Goal: Information Seeking & Learning: Learn about a topic

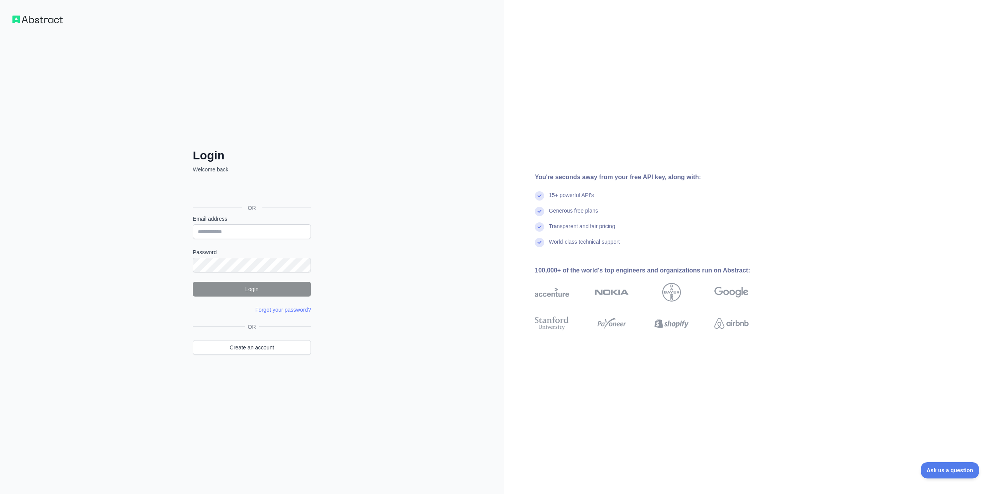
click at [434, 126] on div "Login Welcome back OR Email address Password Login Forgot your password? Please…" at bounding box center [252, 247] width 504 height 494
click at [268, 351] on link "Create an account" at bounding box center [252, 347] width 118 height 15
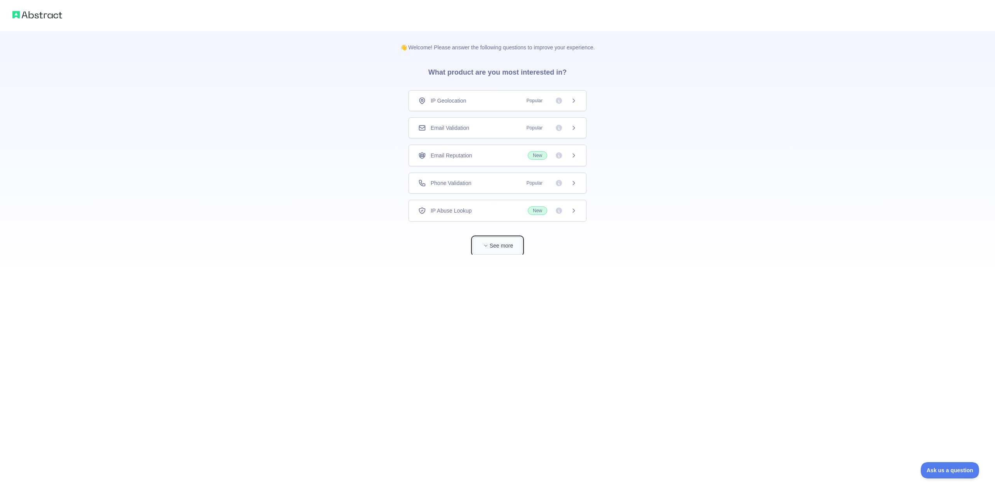
click at [506, 248] on button "See more" at bounding box center [498, 245] width 50 height 17
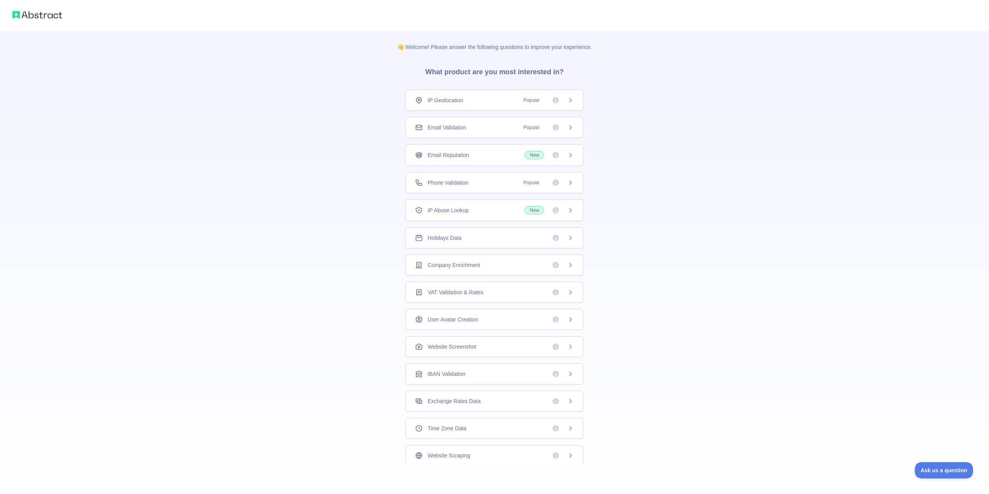
click at [514, 126] on div "Email Validation Popular" at bounding box center [494, 128] width 159 height 8
click at [488, 94] on div "IP Geolocation Popular" at bounding box center [494, 100] width 178 height 21
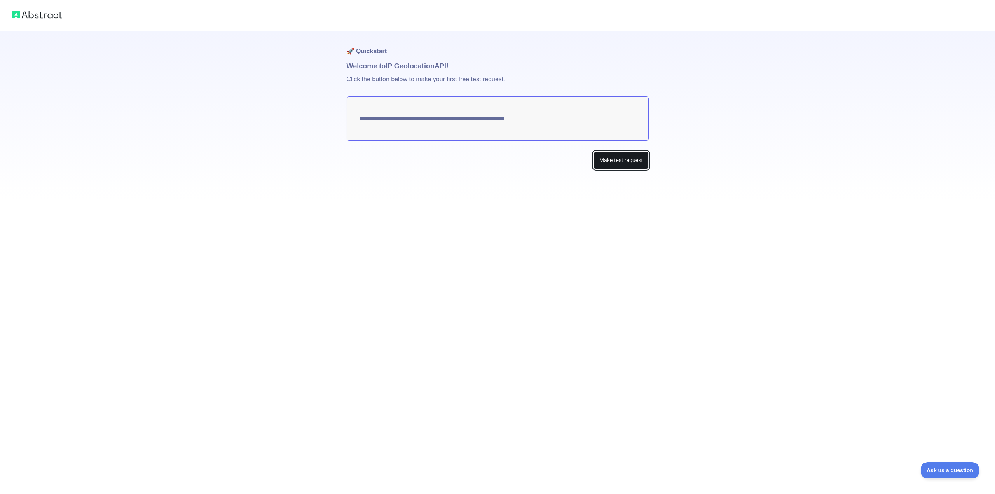
click at [601, 162] on button "Make test request" at bounding box center [620, 160] width 55 height 17
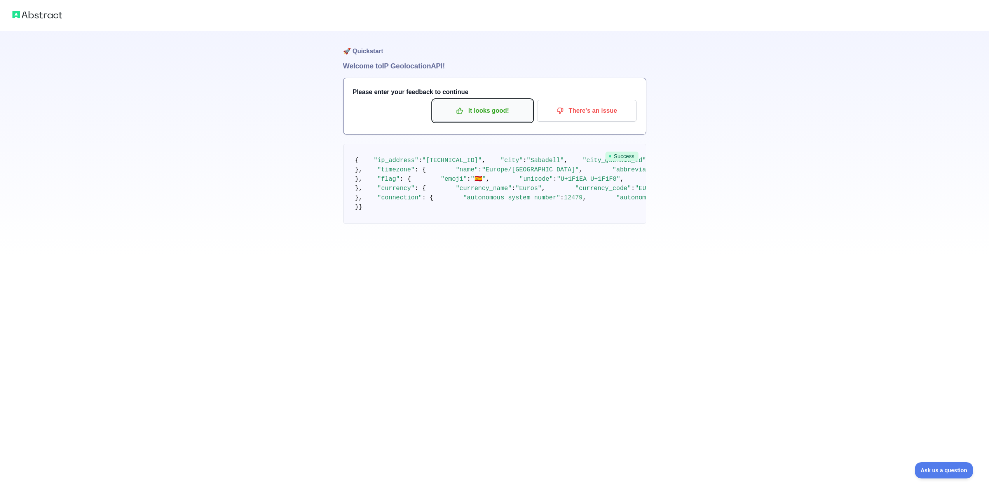
click at [496, 106] on p "It looks good!" at bounding box center [483, 110] width 88 height 13
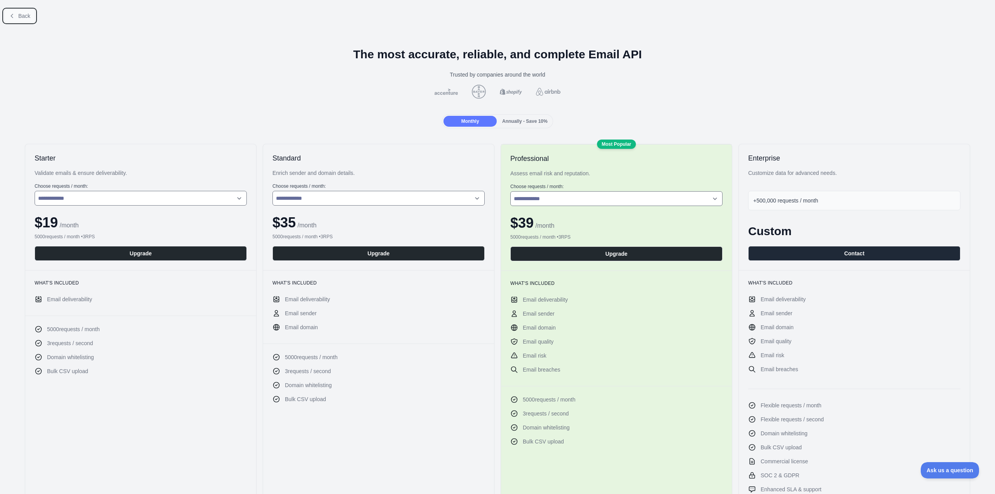
click at [21, 13] on span "Back" at bounding box center [24, 16] width 12 height 6
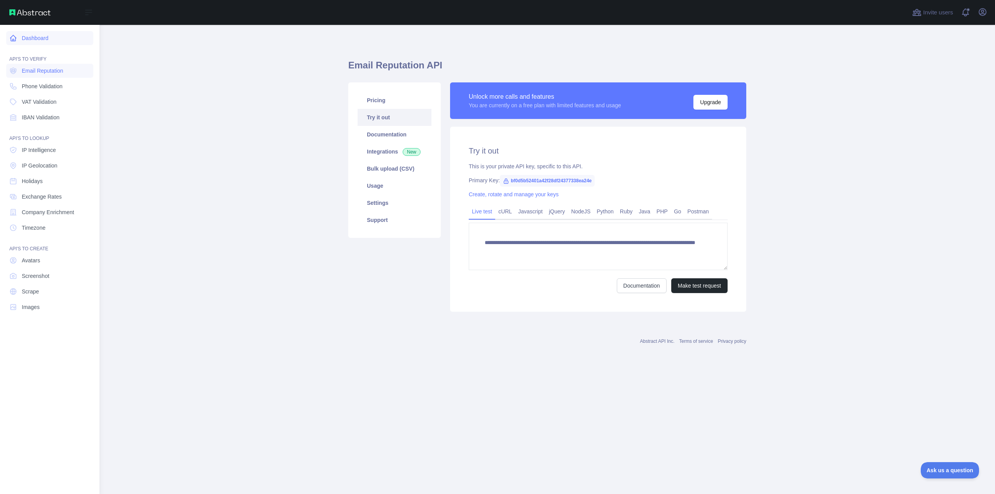
click at [8, 39] on link "Dashboard" at bounding box center [49, 38] width 87 height 14
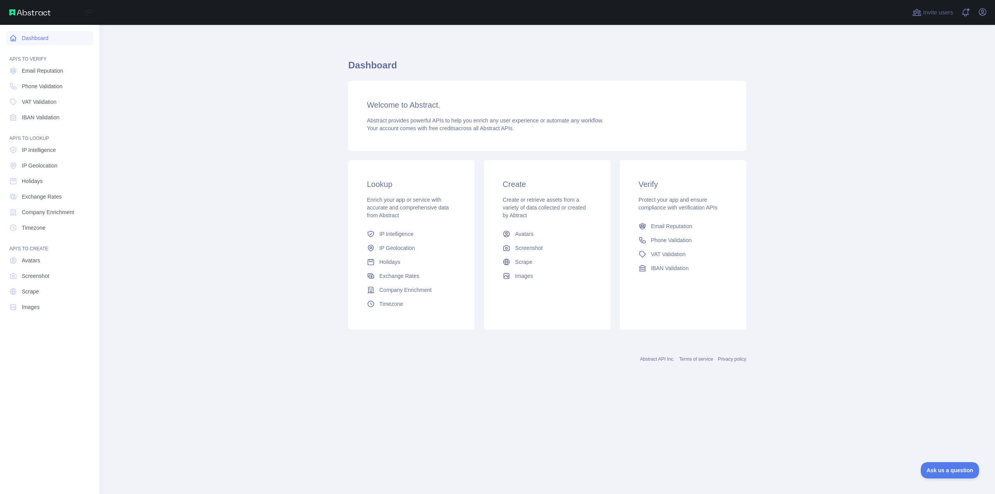
click at [54, 34] on link "Dashboard" at bounding box center [49, 38] width 87 height 14
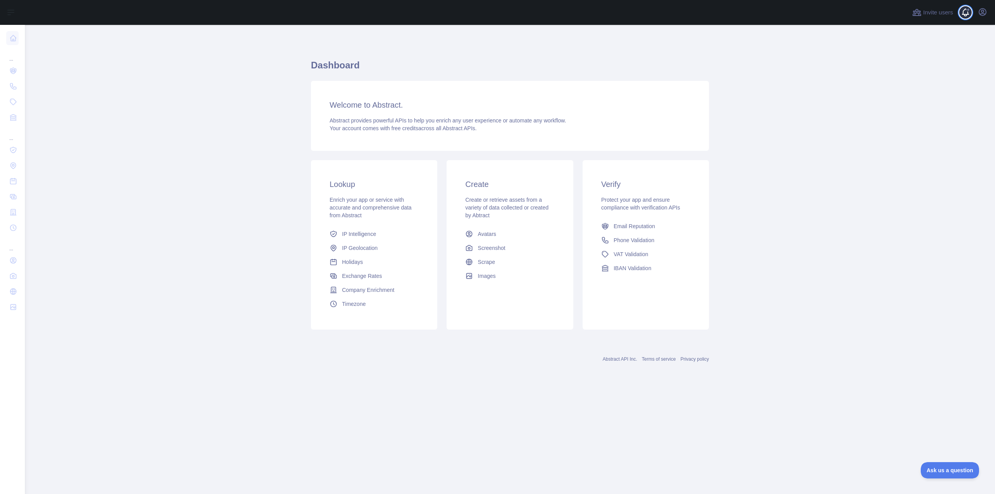
click at [965, 11] on span at bounding box center [969, 12] width 16 height 25
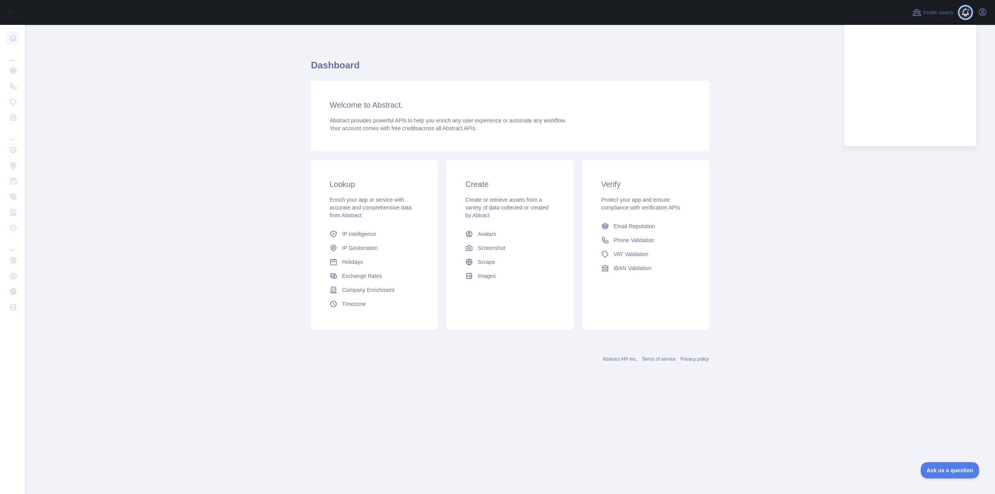
click at [965, 11] on span at bounding box center [969, 12] width 16 height 25
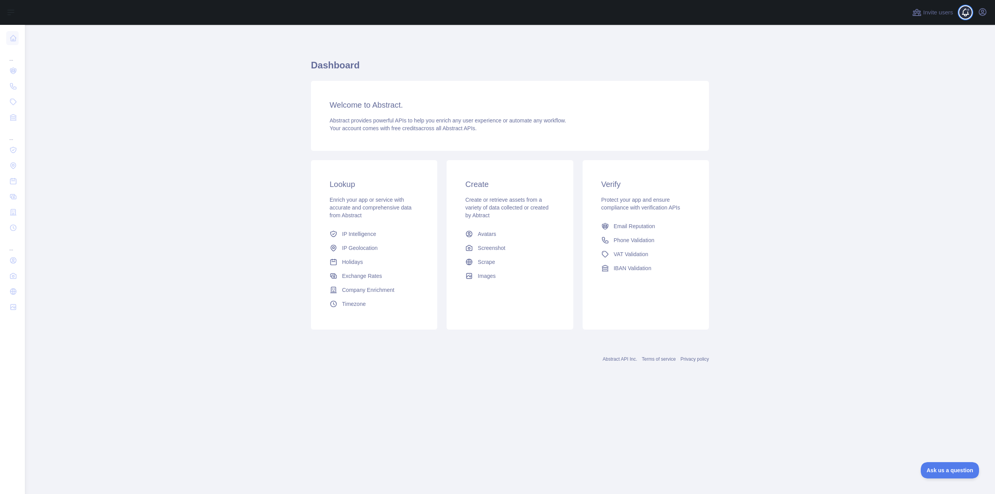
click at [966, 13] on span at bounding box center [969, 12] width 16 height 25
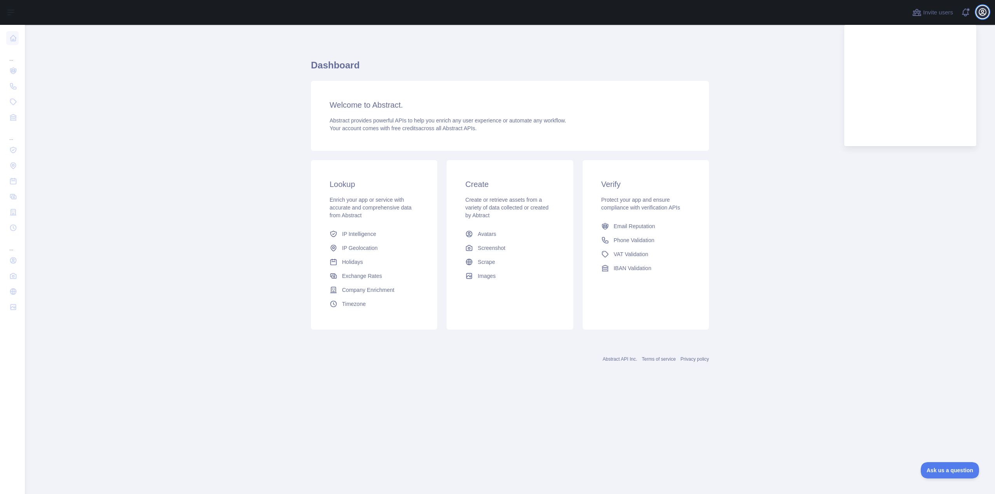
click at [980, 17] on button "Open user menu" at bounding box center [982, 12] width 12 height 12
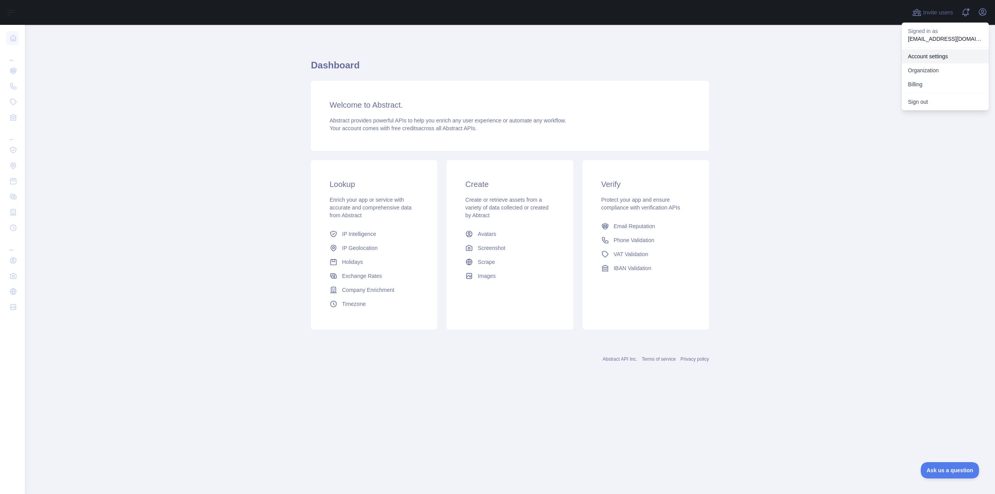
click at [941, 57] on link "Account settings" at bounding box center [945, 56] width 87 height 14
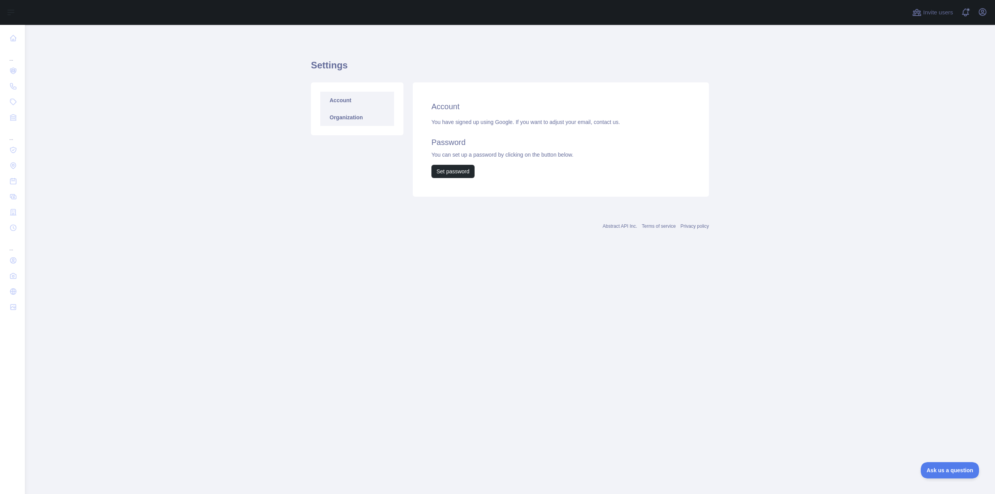
click at [349, 119] on link "Organization" at bounding box center [357, 117] width 74 height 17
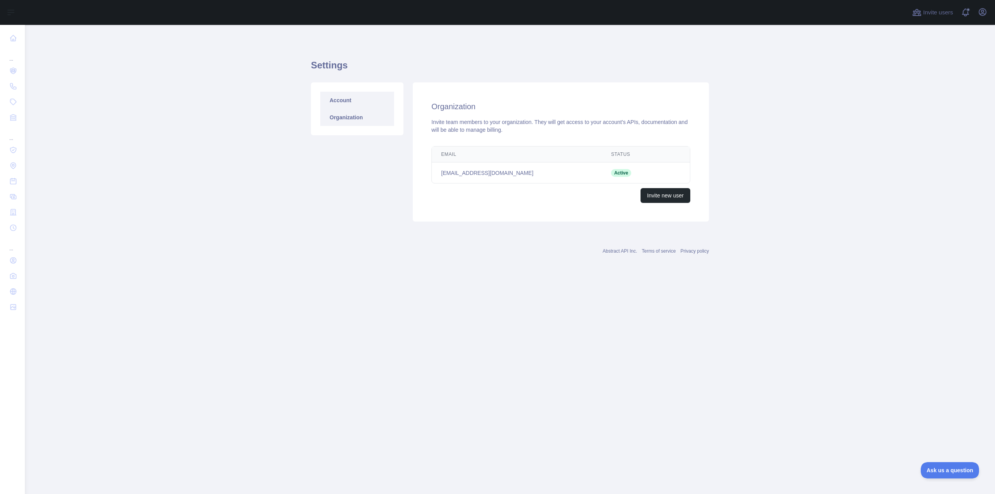
click at [352, 103] on link "Account" at bounding box center [357, 100] width 74 height 17
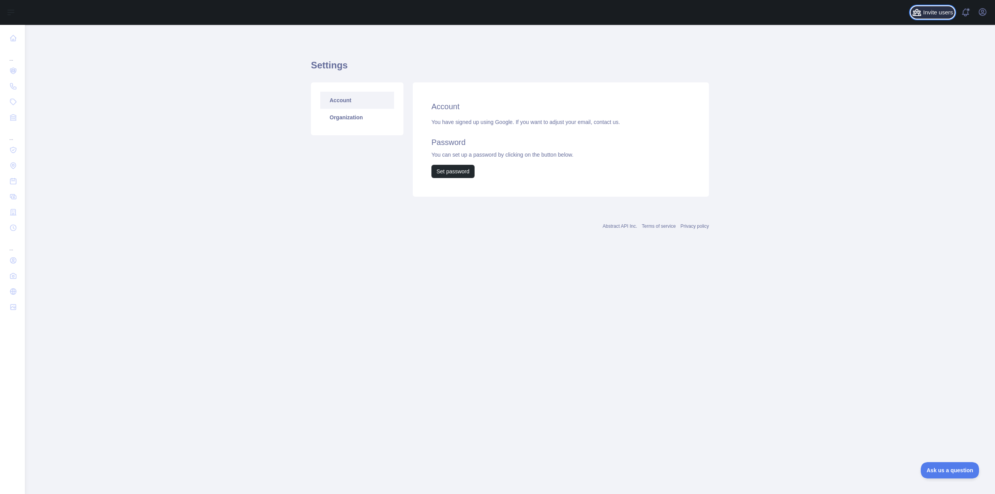
click at [937, 15] on span "Invite users" at bounding box center [938, 12] width 30 height 9
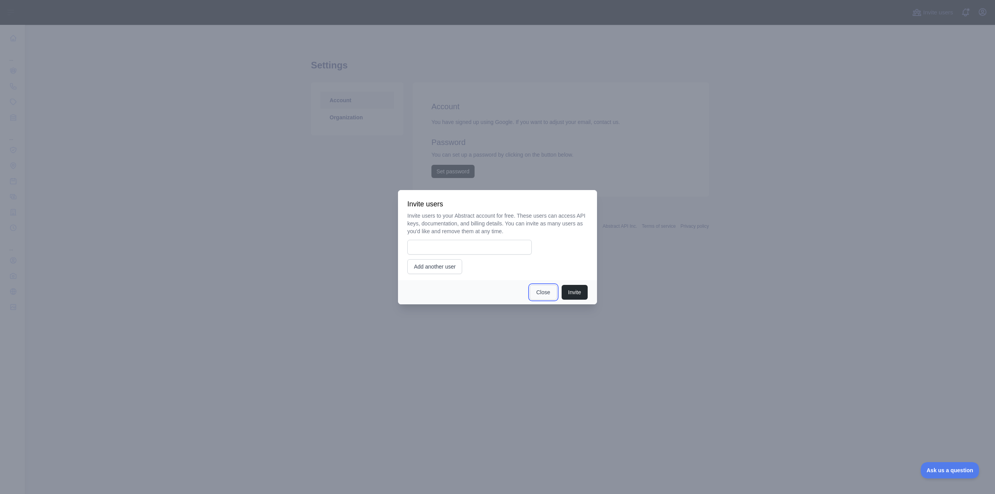
click at [543, 288] on button "Close" at bounding box center [543, 292] width 27 height 15
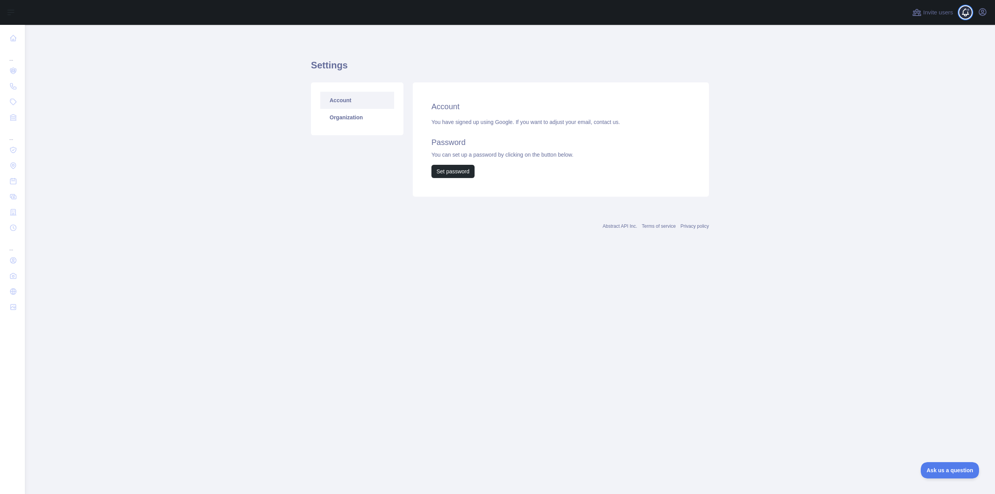
click at [968, 10] on span at bounding box center [968, 10] width 4 height 4
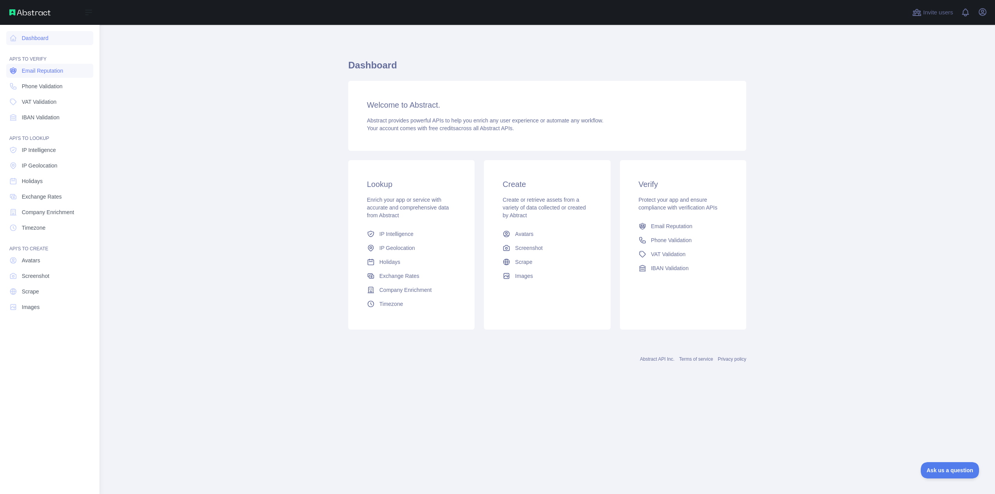
click at [52, 75] on link "Email Reputation" at bounding box center [49, 71] width 87 height 14
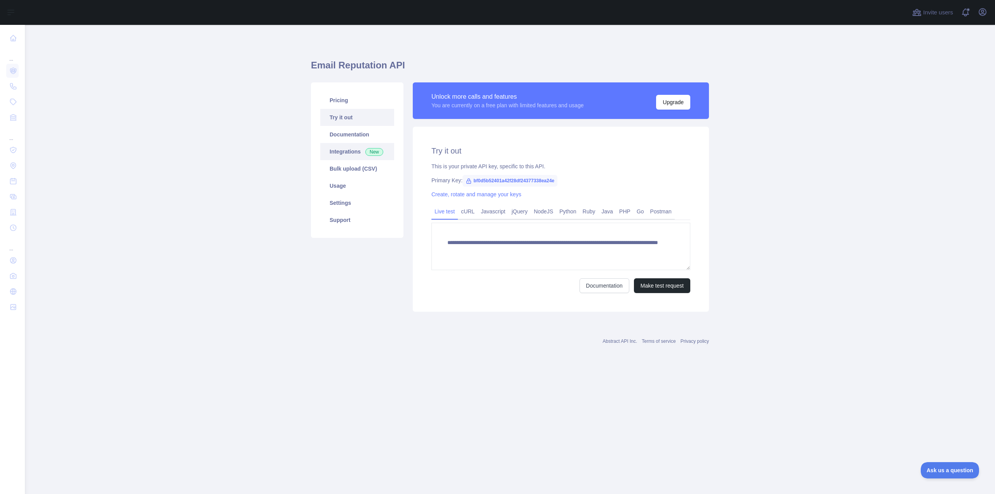
click at [344, 152] on link "Integrations New" at bounding box center [357, 151] width 74 height 17
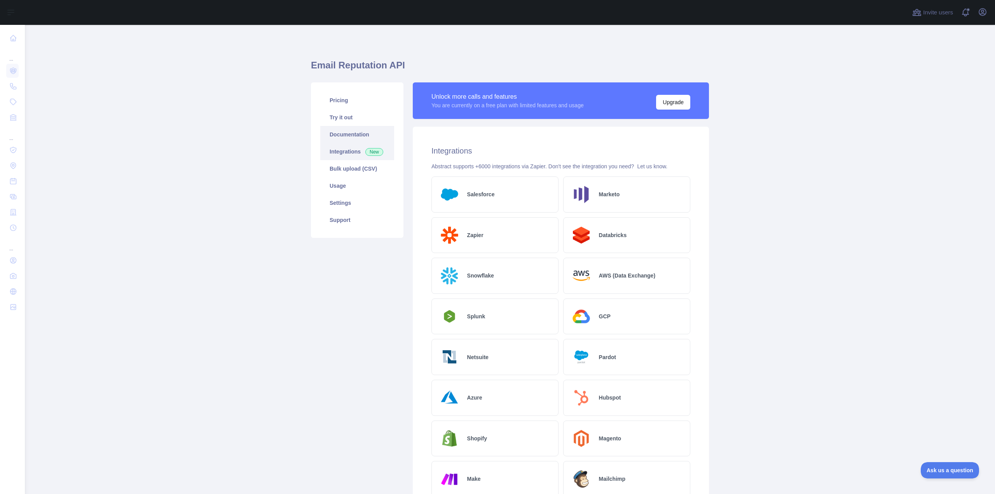
click at [353, 136] on link "Documentation" at bounding box center [357, 134] width 74 height 17
click at [358, 140] on link "Documentation" at bounding box center [357, 134] width 74 height 17
click at [368, 98] on link "Pricing" at bounding box center [357, 100] width 74 height 17
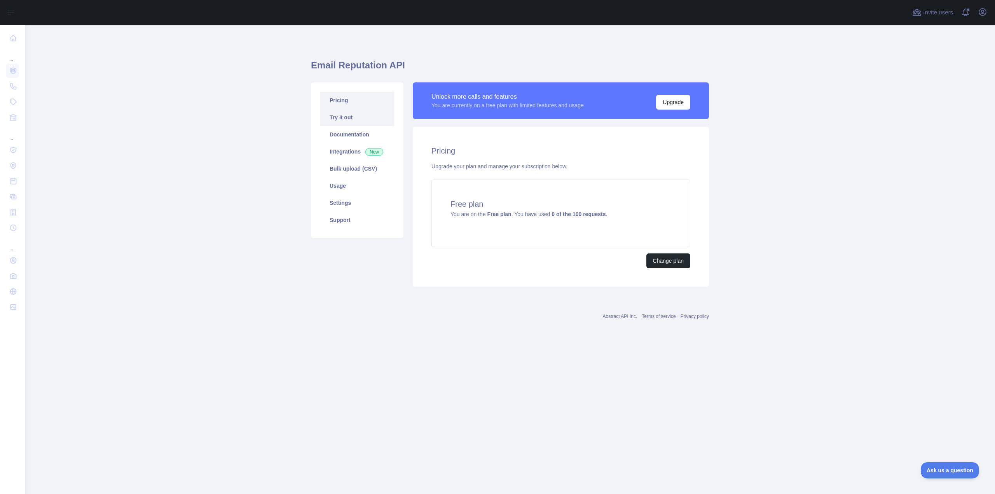
click at [360, 115] on link "Try it out" at bounding box center [357, 117] width 74 height 17
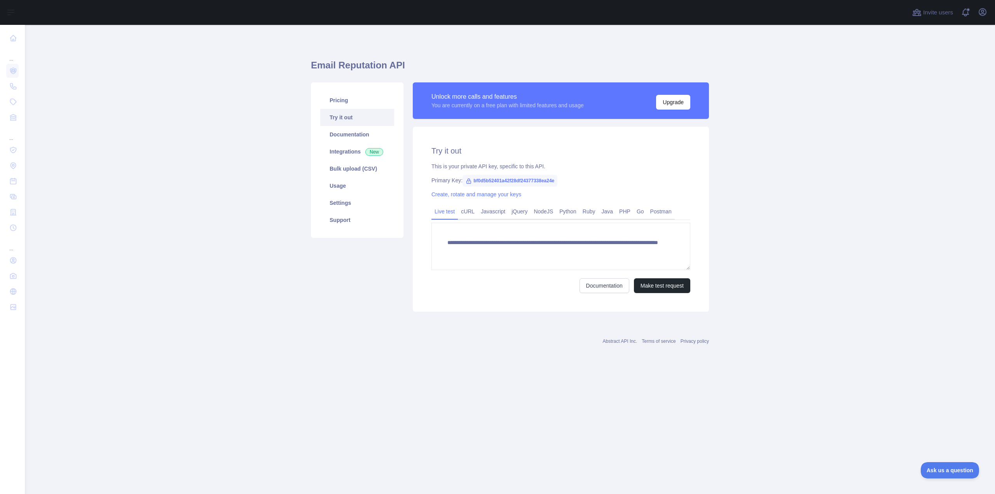
click at [498, 179] on span "bf0d5b52401a42f28df24377338ea24e" at bounding box center [509, 181] width 95 height 12
copy span "bf0d5b52401a42f28df24377338ea24e"
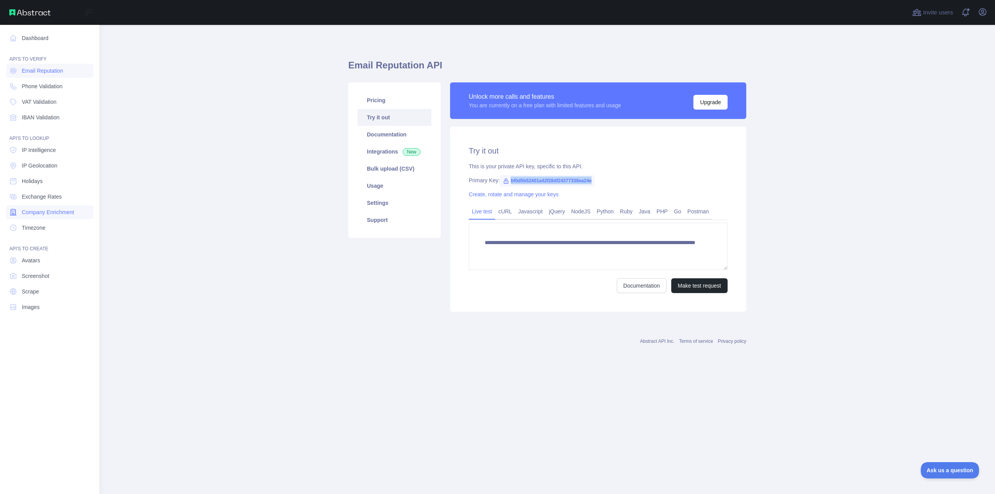
click at [71, 212] on span "Company Enrichment" at bounding box center [48, 212] width 52 height 8
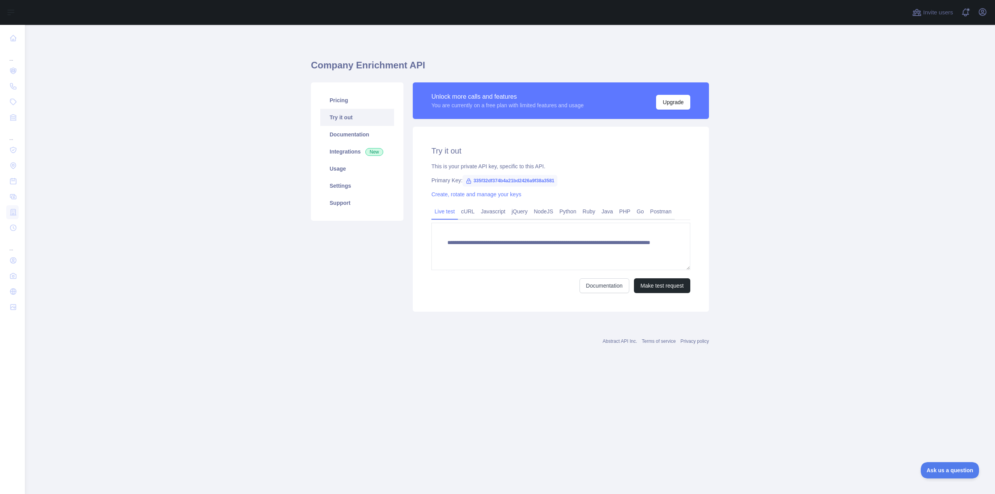
click at [527, 180] on span "335f32df374b4a21bd2426a9f38a3581" at bounding box center [509, 181] width 95 height 12
copy span "335f32df374b4a21bd2426a9f38a3581"
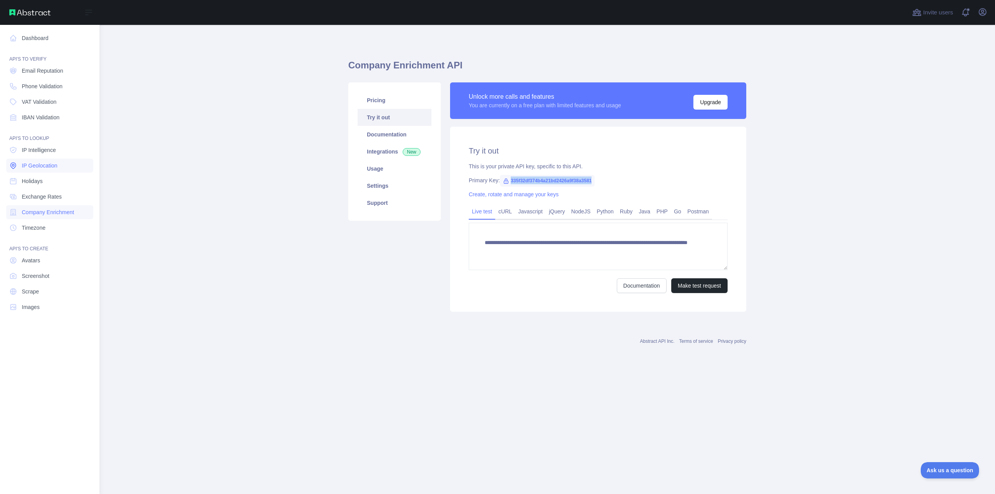
click at [44, 167] on span "IP Geolocation" at bounding box center [40, 166] width 36 height 8
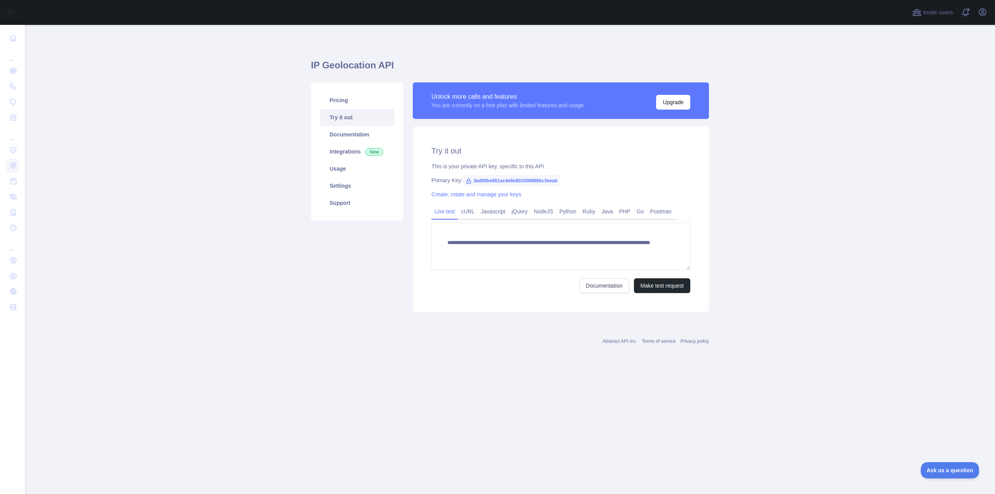
click at [504, 181] on span "3ad08be601ac4e9e801000869bc3eeab" at bounding box center [511, 181] width 98 height 12
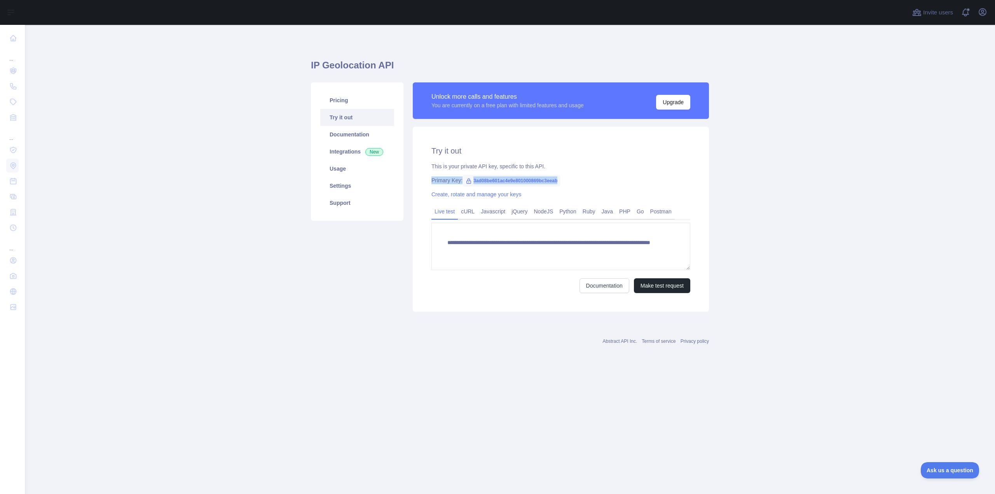
click at [575, 180] on div "Primary Key: 3ad08be601ac4e9e801000869bc3eeab" at bounding box center [560, 180] width 259 height 8
click at [524, 180] on span "3ad08be601ac4e9e801000869bc3eeab" at bounding box center [511, 181] width 98 height 12
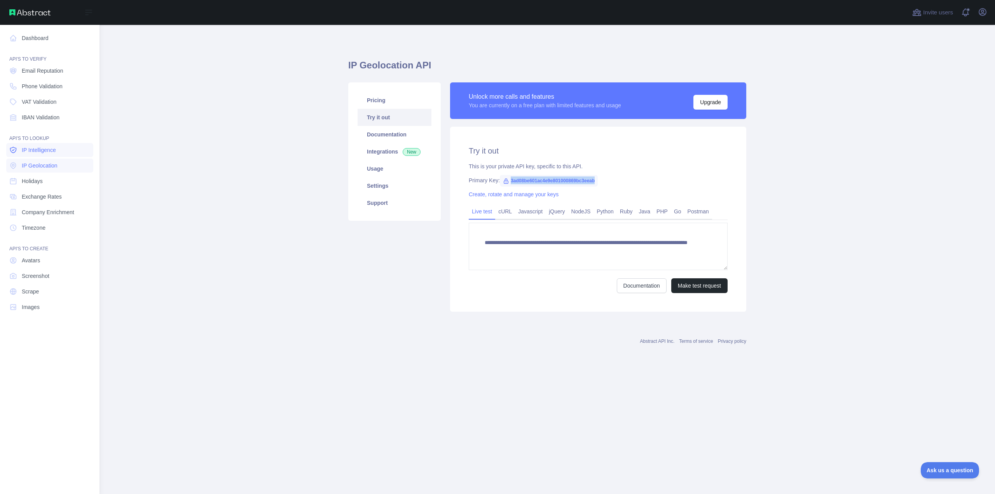
click at [71, 155] on link "IP Intelligence" at bounding box center [49, 150] width 87 height 14
click at [69, 92] on link "Phone Validation" at bounding box center [49, 86] width 87 height 14
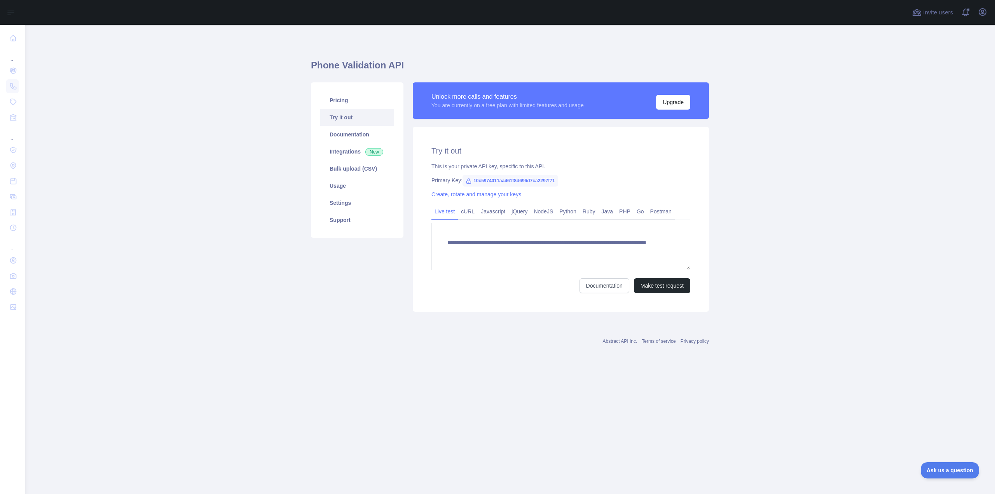
click at [534, 175] on span "10c5974011aa461f8d696d7ca2297f71" at bounding box center [510, 181] width 96 height 12
copy span "10c5974011aa461f8d696d7ca2297f71"
